Goal: Find specific page/section: Find specific page/section

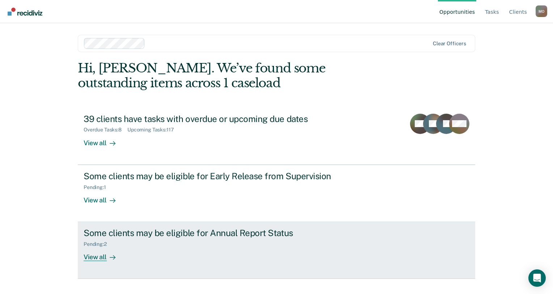
click at [101, 254] on div "View all" at bounding box center [104, 254] width 41 height 14
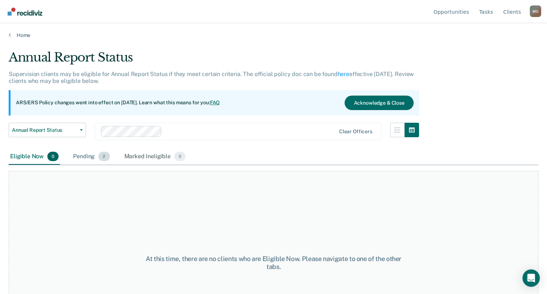
click at [86, 156] on div "Pending 2" at bounding box center [91, 157] width 39 height 16
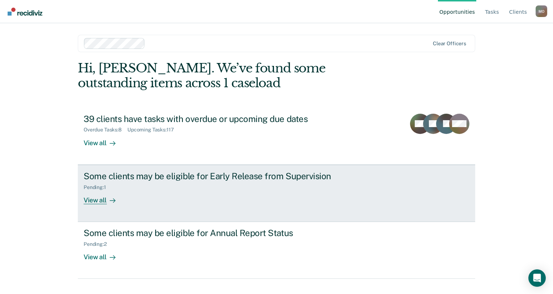
click at [105, 197] on div "View all" at bounding box center [104, 197] width 41 height 14
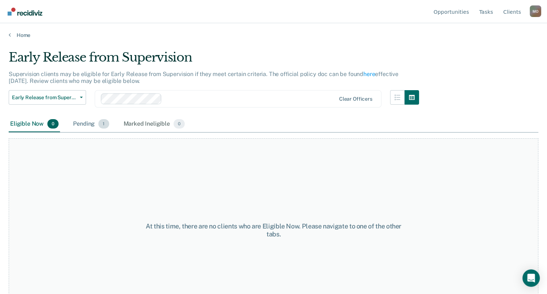
click at [90, 124] on div "Pending 1" at bounding box center [91, 124] width 39 height 16
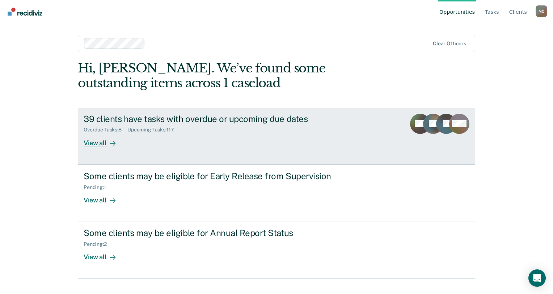
click at [97, 140] on div "View all" at bounding box center [104, 140] width 41 height 14
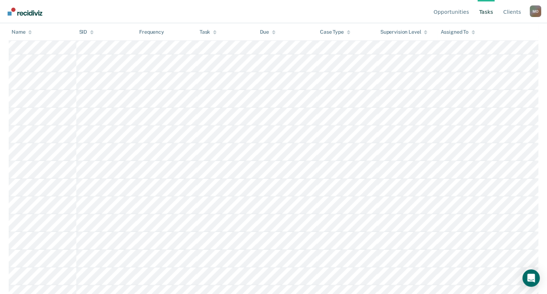
scroll to position [1389, 0]
